Goal: Find specific page/section: Locate item on page

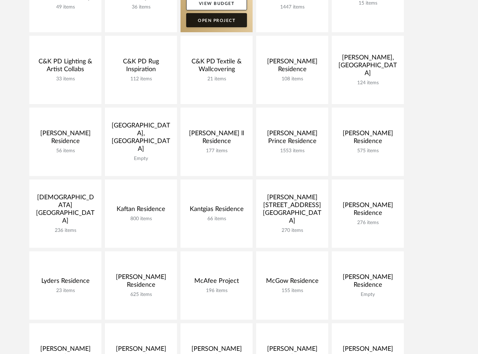
scroll to position [205, 0]
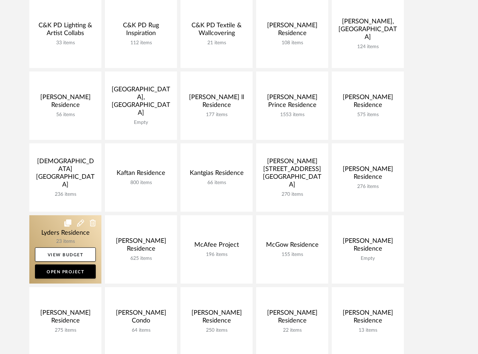
click at [52, 238] on link at bounding box center [65, 249] width 72 height 68
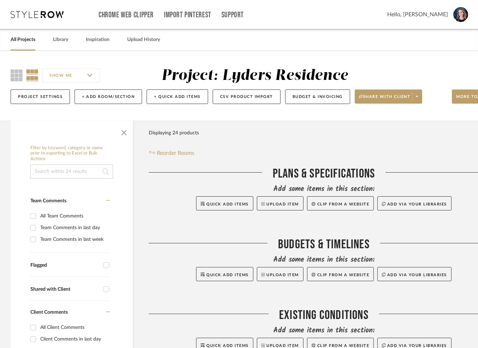
click at [121, 130] on span "button" at bounding box center [124, 131] width 17 height 17
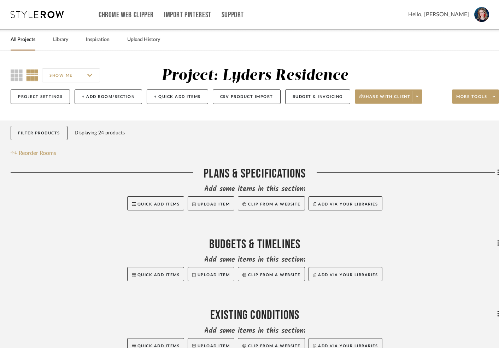
click at [10, 73] on div "SHOW ME Project: Lyders Residence Project Settings + Add Room/Section + Quick A…" at bounding box center [254, 88] width 509 height 42
click at [16, 73] on icon at bounding box center [17, 75] width 12 height 12
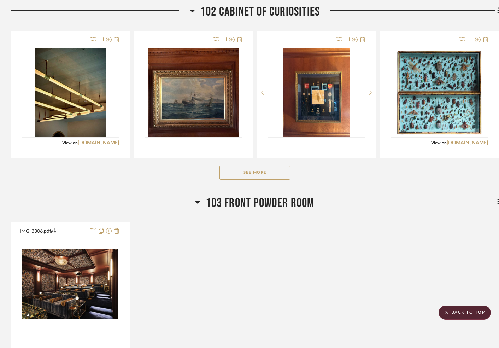
scroll to position [774, 0]
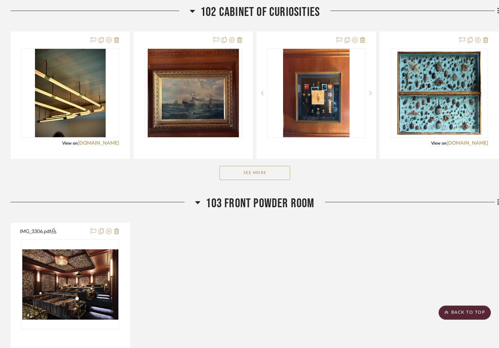
click at [262, 176] on button "See More" at bounding box center [255, 173] width 71 height 14
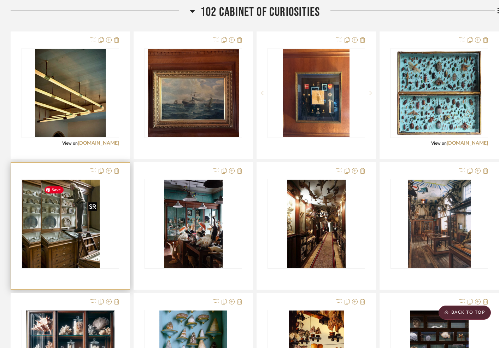
click at [73, 240] on img "0" at bounding box center [51, 224] width 59 height 88
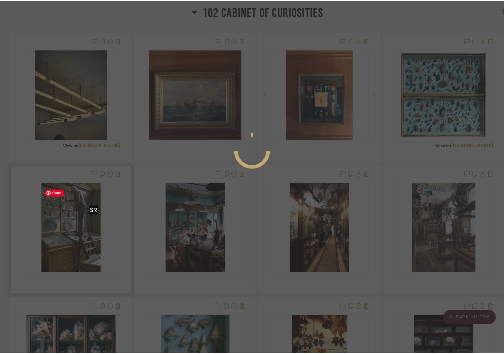
scroll to position [0, 0]
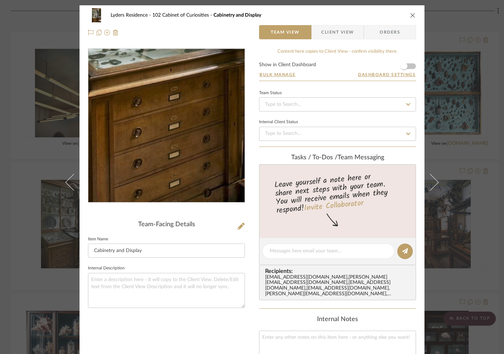
click at [151, 184] on img "0" at bounding box center [166, 125] width 102 height 153
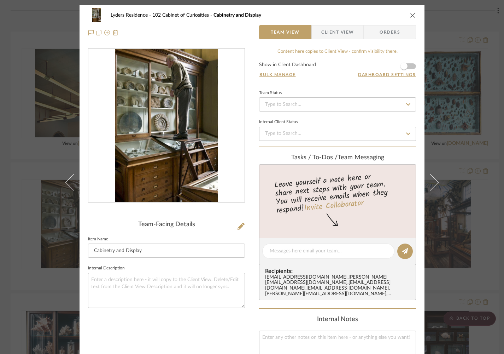
scroll to position [0, 0]
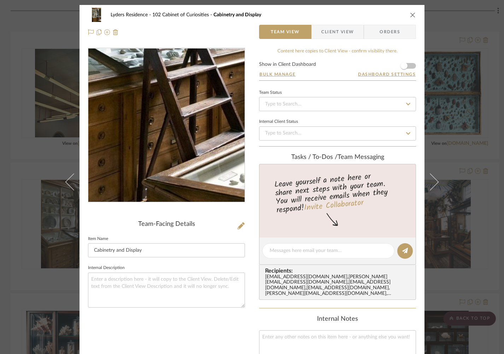
click at [186, 168] on img "0" at bounding box center [166, 124] width 102 height 153
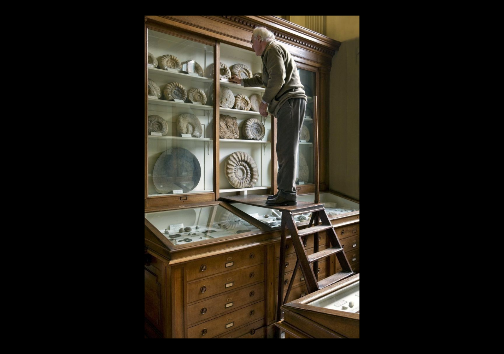
click at [496, 8] on button at bounding box center [497, 8] width 16 height 16
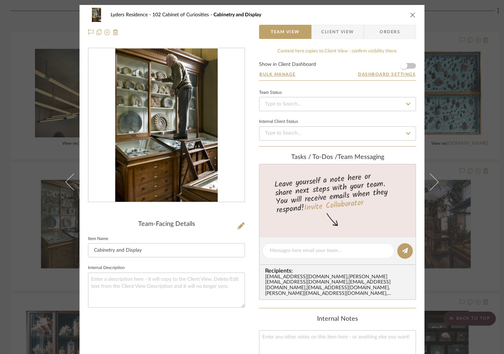
click at [413, 16] on button "close" at bounding box center [413, 15] width 6 height 6
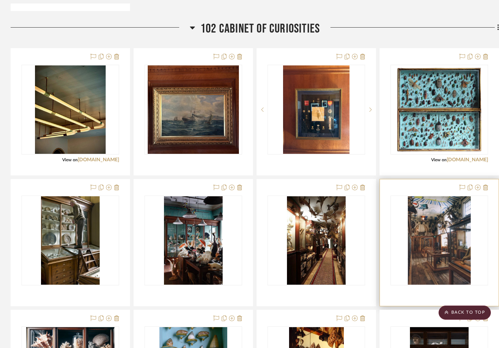
scroll to position [756, 0]
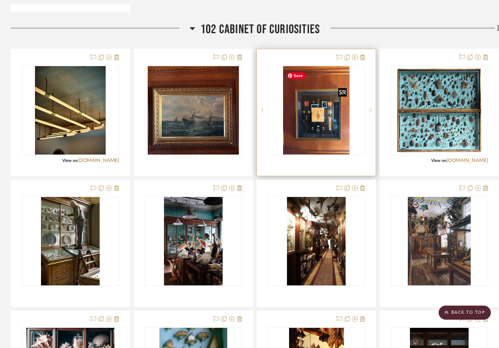
click at [0, 0] on img at bounding box center [0, 0] width 0 height 0
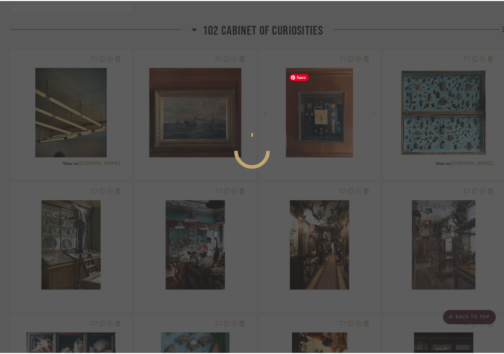
scroll to position [0, 0]
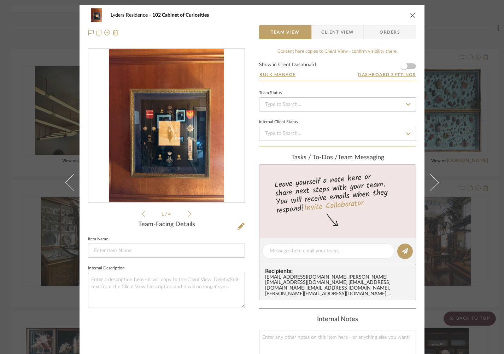
click at [158, 139] on div "0" at bounding box center [166, 125] width 156 height 153
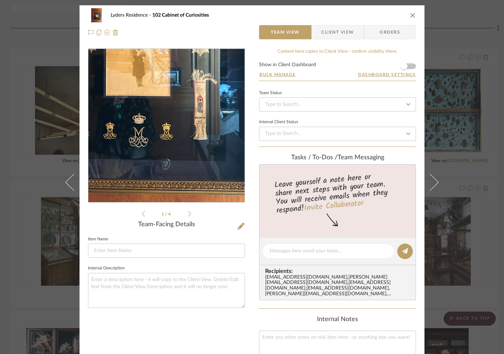
click at [176, 155] on img "0" at bounding box center [166, 125] width 115 height 153
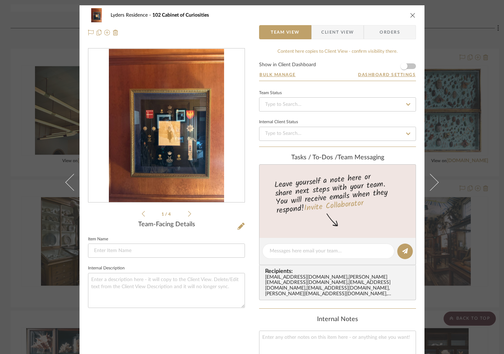
click at [410, 14] on icon "close" at bounding box center [413, 15] width 6 height 6
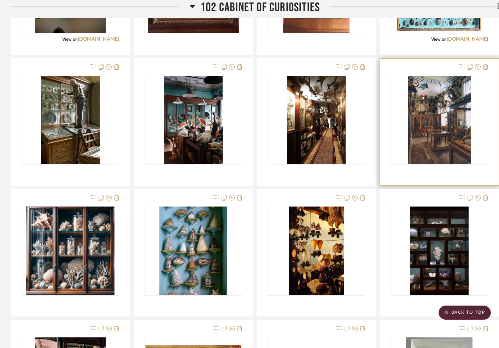
scroll to position [877, 0]
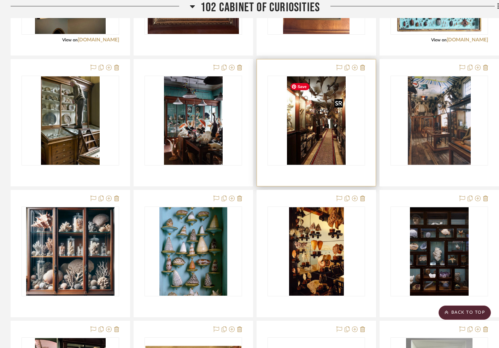
click at [319, 131] on img "0" at bounding box center [316, 120] width 59 height 88
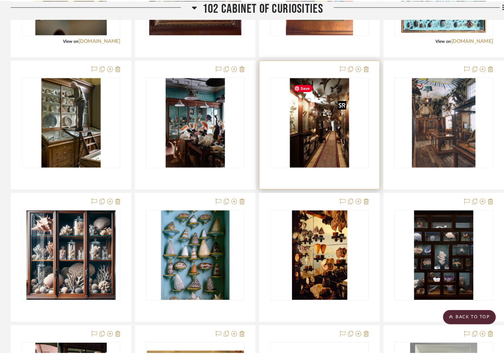
scroll to position [0, 0]
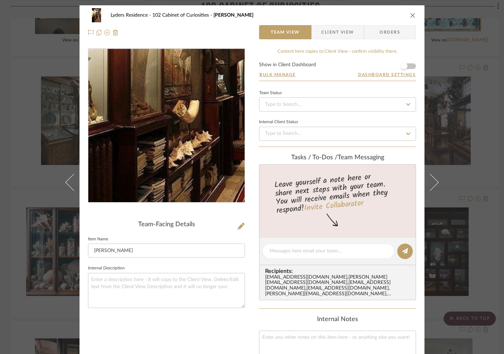
click at [147, 144] on img "0" at bounding box center [166, 125] width 102 height 153
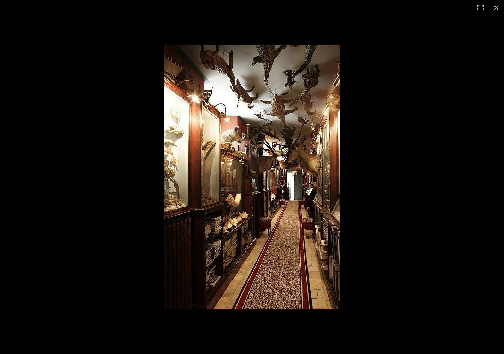
click at [498, 7] on button at bounding box center [497, 8] width 16 height 16
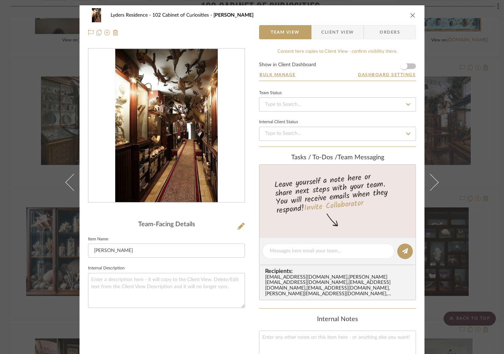
click at [411, 15] on icon "close" at bounding box center [413, 15] width 6 height 6
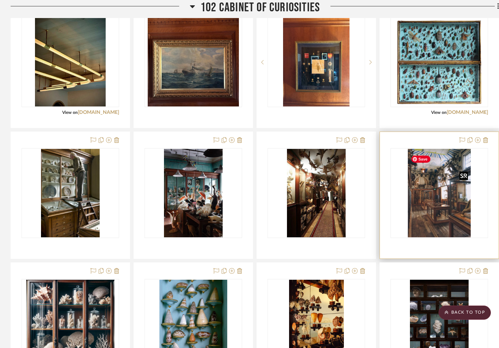
scroll to position [806, 0]
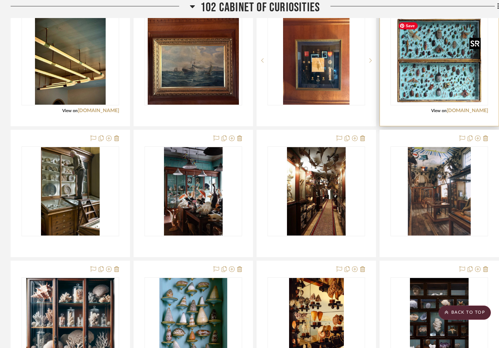
click at [452, 77] on img "0" at bounding box center [439, 60] width 88 height 88
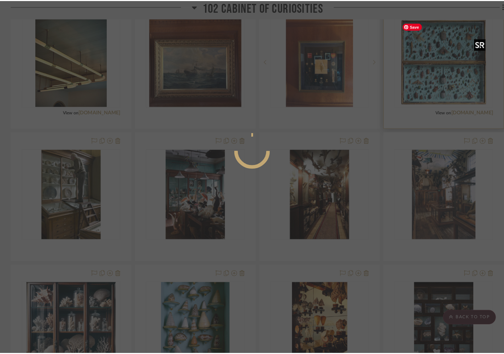
scroll to position [0, 0]
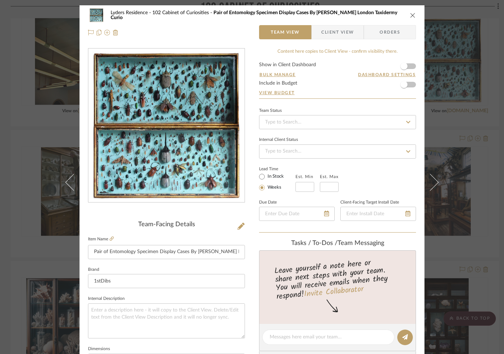
click at [222, 128] on img "0" at bounding box center [166, 125] width 153 height 153
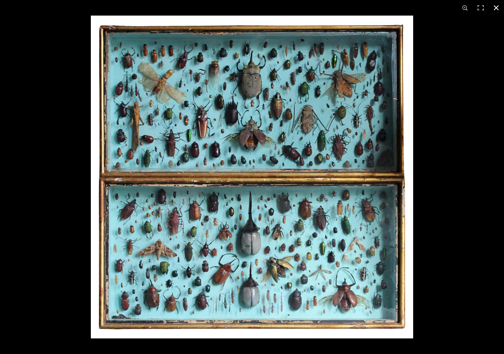
click at [498, 4] on button at bounding box center [497, 8] width 16 height 16
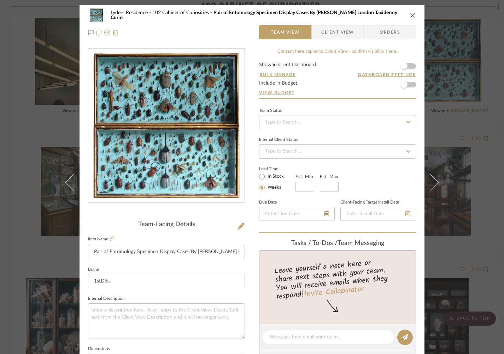
click at [411, 14] on icon "close" at bounding box center [413, 15] width 6 height 6
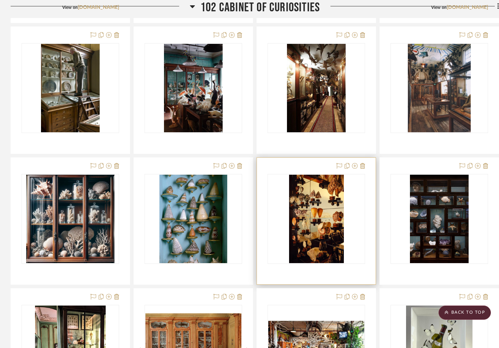
scroll to position [912, 0]
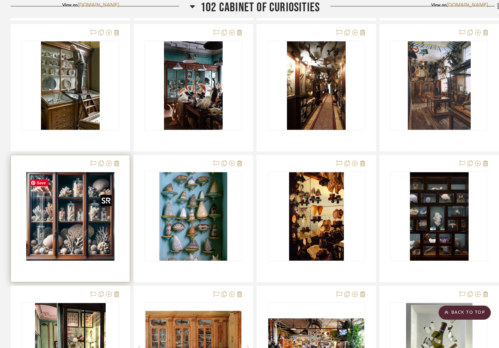
click at [0, 0] on img at bounding box center [0, 0] width 0 height 0
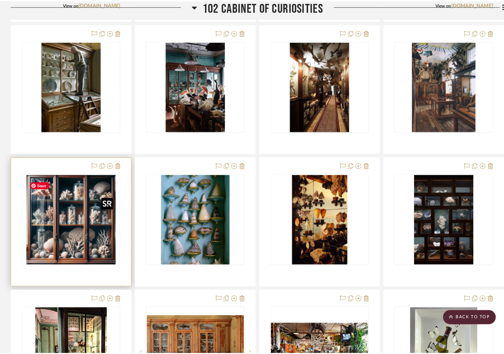
scroll to position [0, 0]
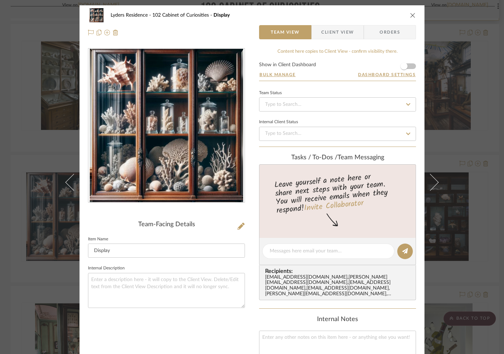
drag, startPoint x: 411, startPoint y: 14, endPoint x: 422, endPoint y: 22, distance: 13.7
click at [411, 14] on icon "close" at bounding box center [413, 15] width 6 height 6
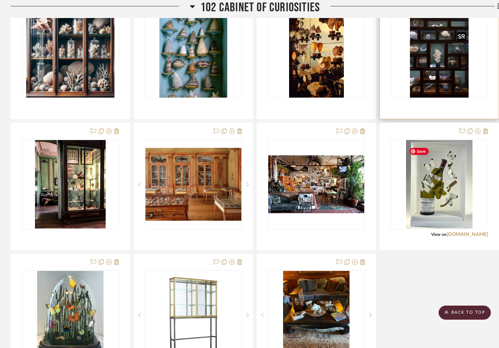
scroll to position [1078, 0]
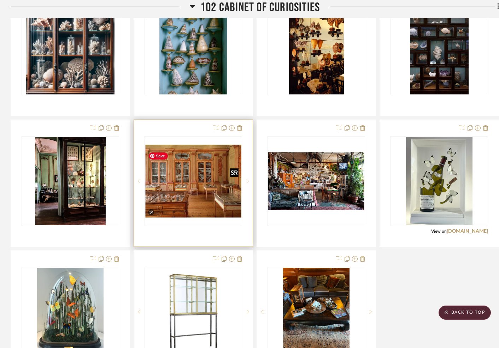
click at [186, 193] on div at bounding box center [194, 181] width 98 height 90
click at [200, 194] on img "0" at bounding box center [193, 181] width 96 height 73
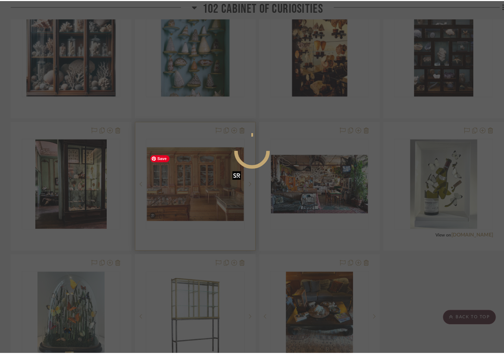
scroll to position [0, 0]
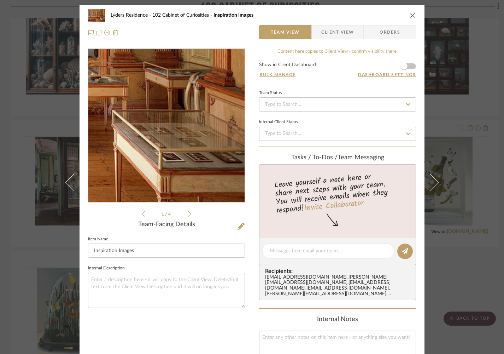
click at [215, 149] on img "0" at bounding box center [166, 125] width 156 height 118
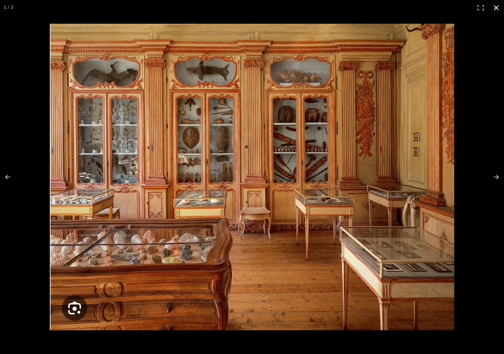
click at [498, 6] on button at bounding box center [497, 8] width 16 height 16
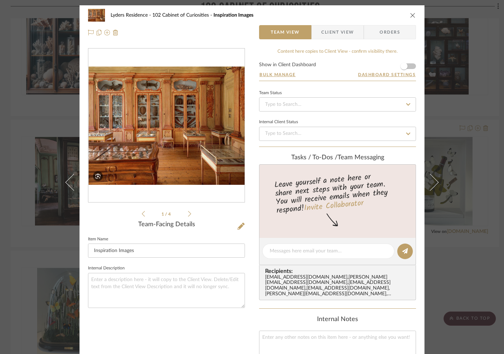
click at [410, 16] on icon "close" at bounding box center [413, 15] width 6 height 6
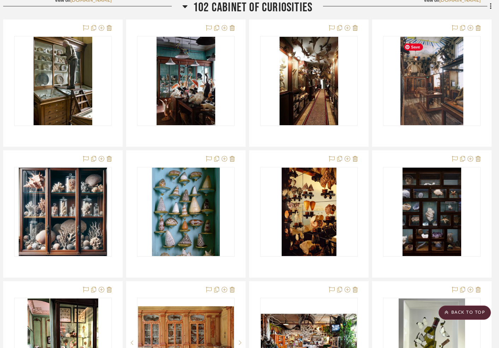
scroll to position [935, 7]
